Goal: Information Seeking & Learning: Learn about a topic

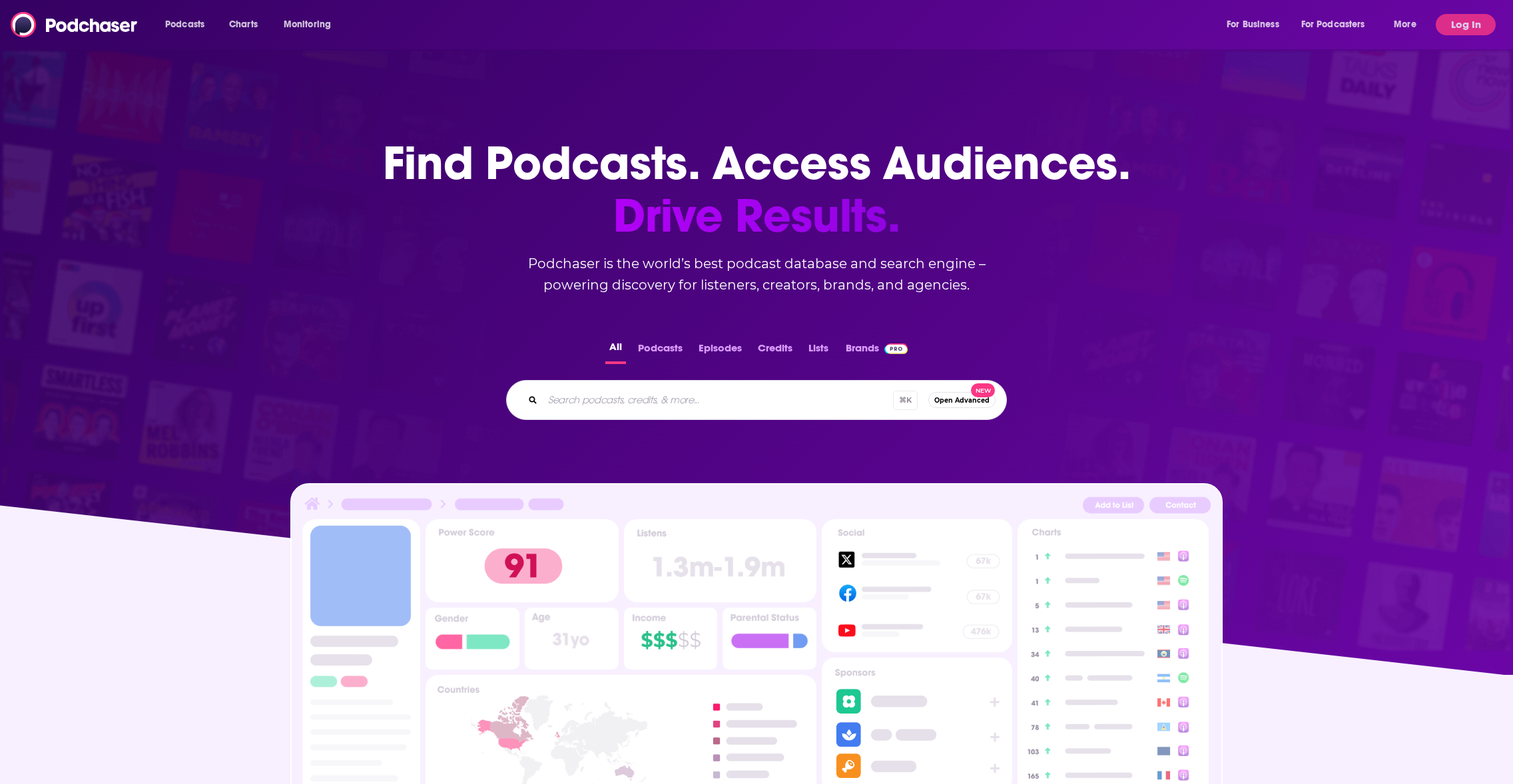
click at [599, 402] on input "Search podcasts, credits, & more..." at bounding box center [717, 400] width 350 height 21
type input "ive had it"
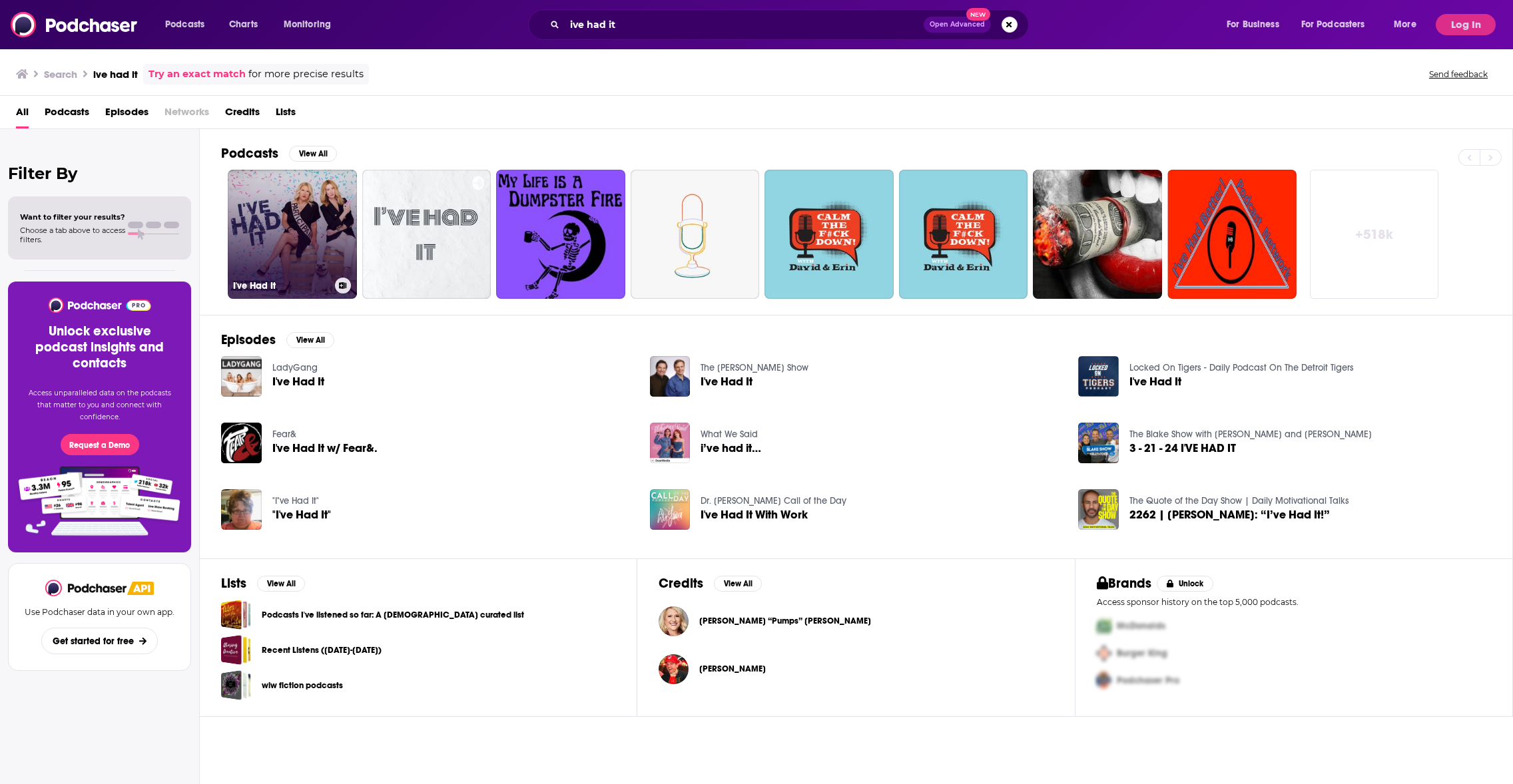
click at [299, 245] on link "I've Had It" at bounding box center [292, 234] width 129 height 129
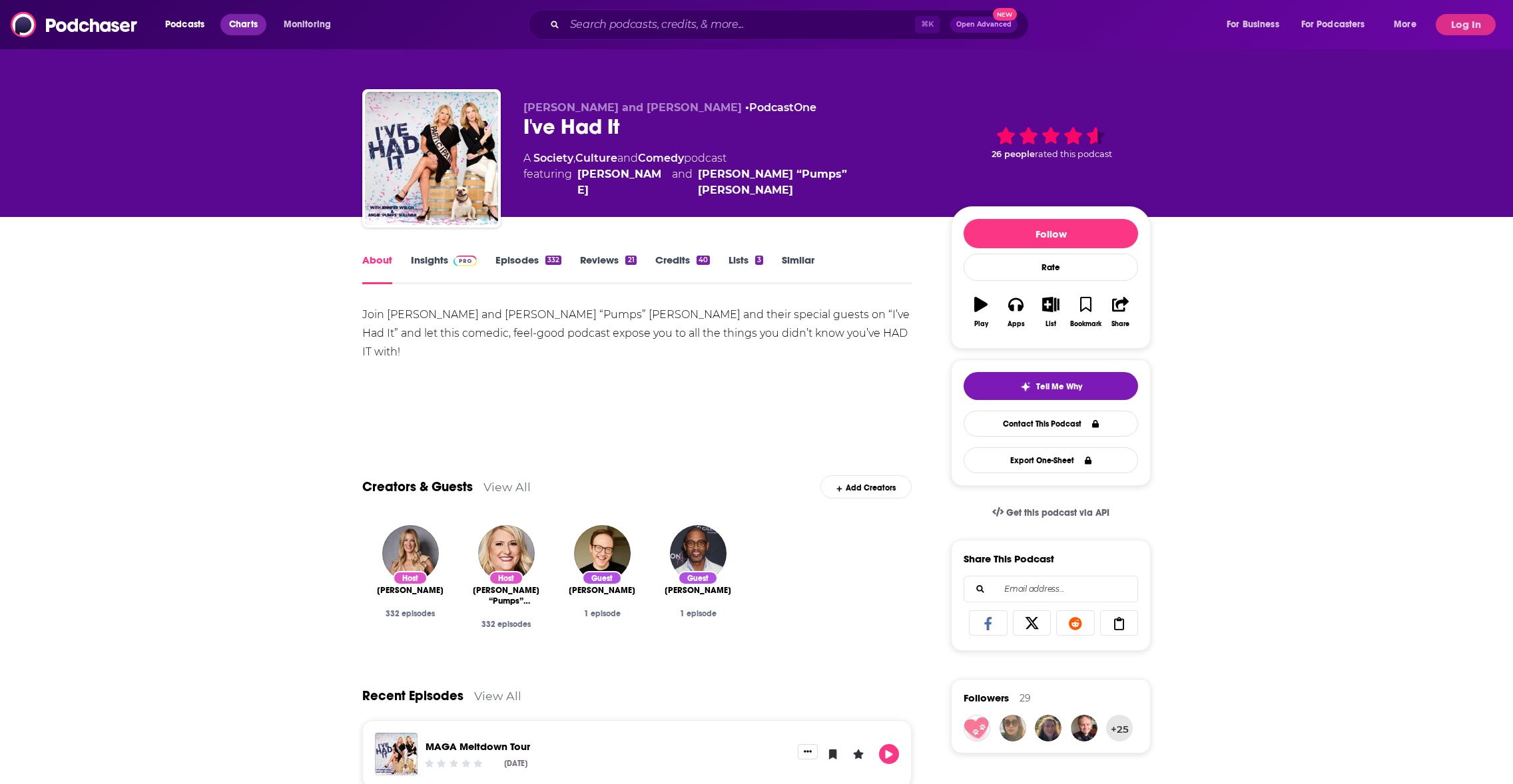
click at [245, 22] on span "Charts" at bounding box center [244, 25] width 29 height 19
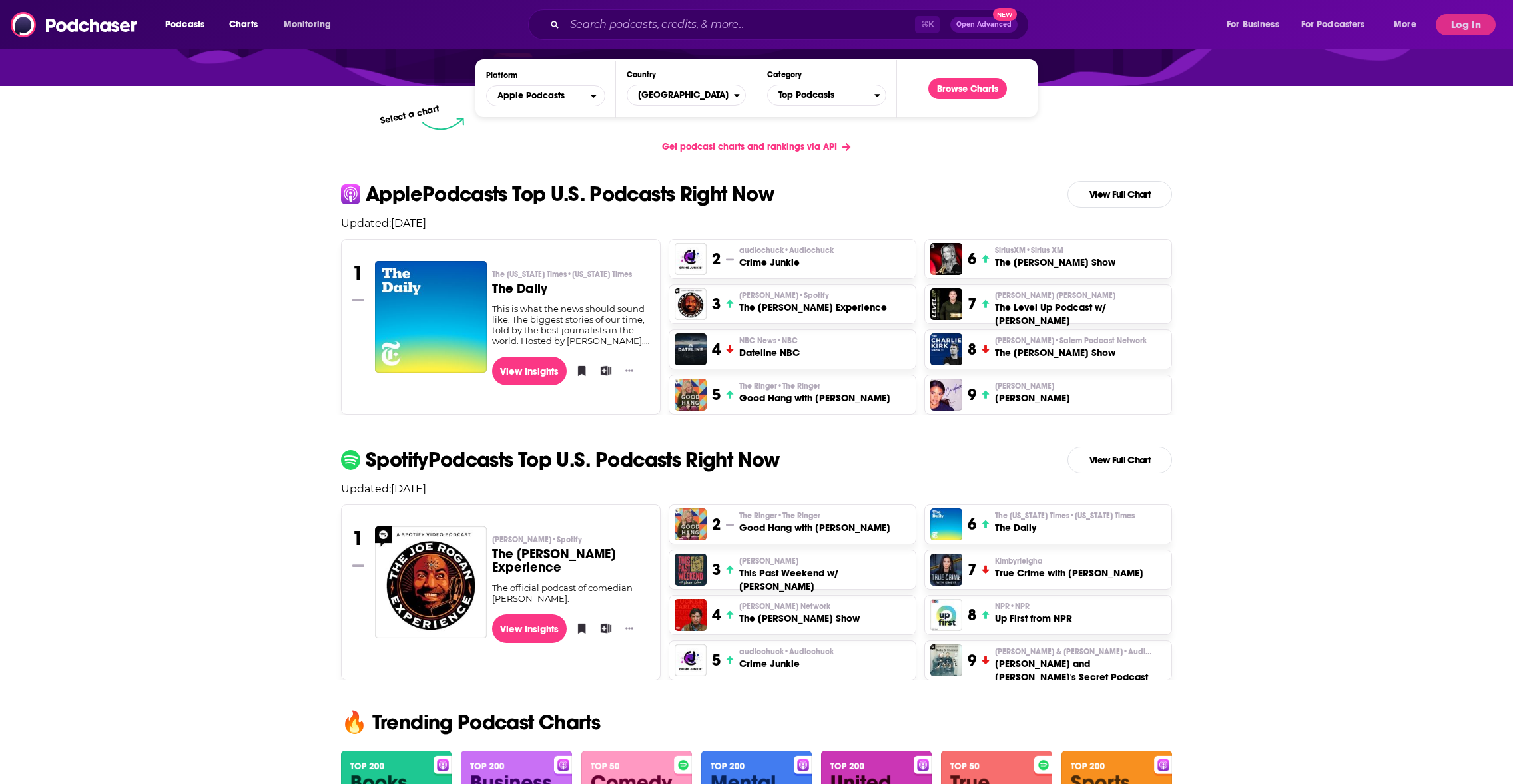
scroll to position [192, 0]
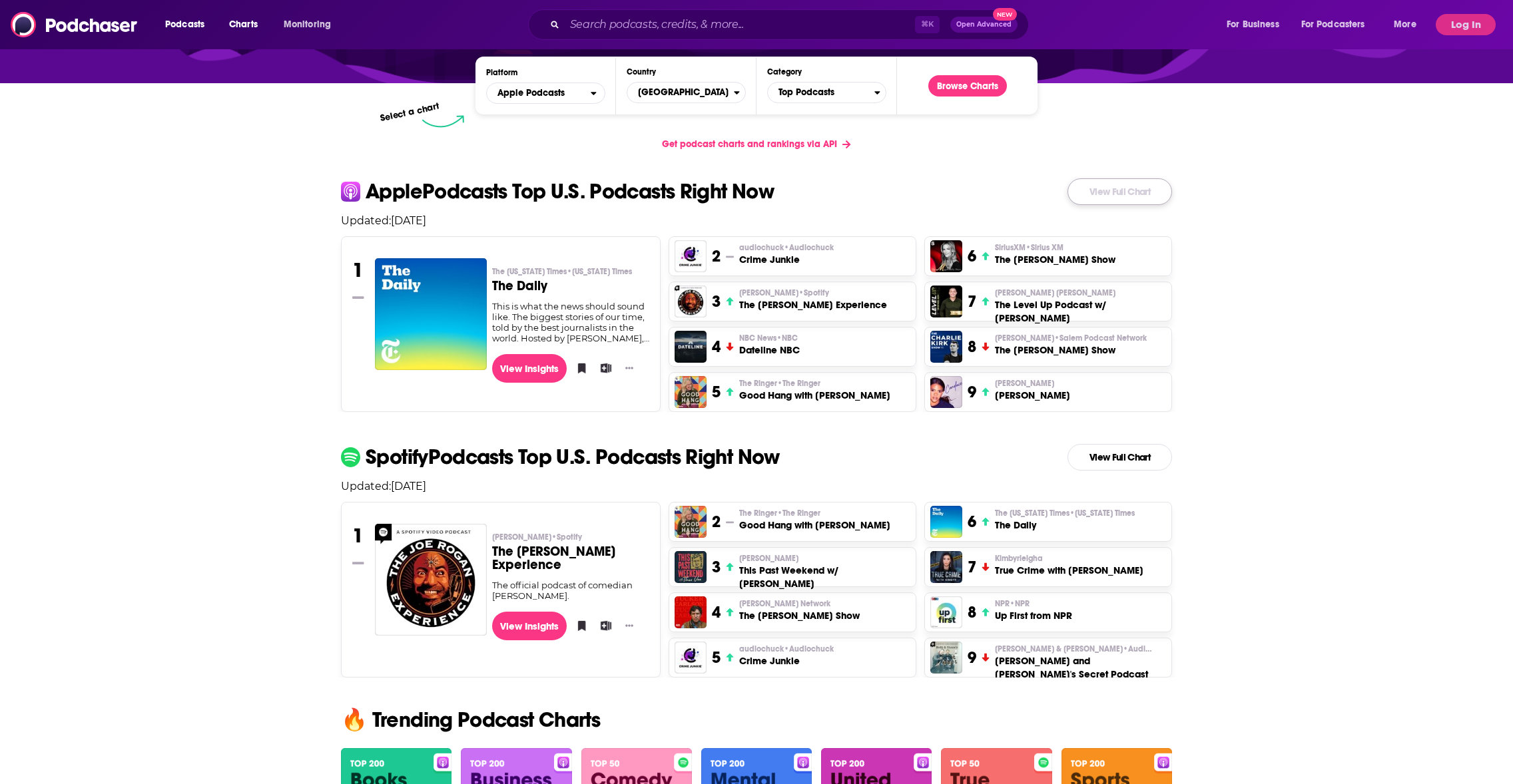
click at [1112, 199] on link "View Full Chart" at bounding box center [1120, 192] width 105 height 27
